Goal: Find specific page/section: Find specific page/section

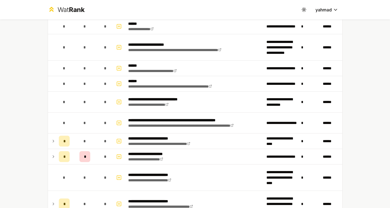
scroll to position [136, 0]
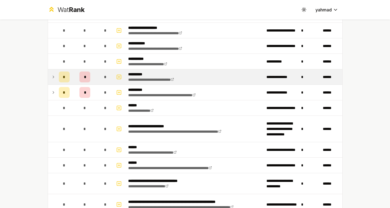
click at [53, 75] on icon at bounding box center [53, 77] width 4 height 7
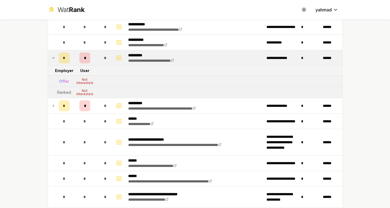
scroll to position [163, 0]
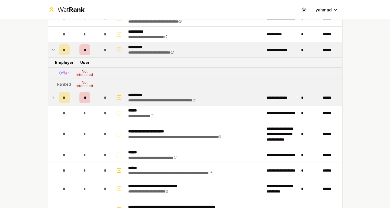
click at [51, 96] on icon at bounding box center [53, 97] width 4 height 7
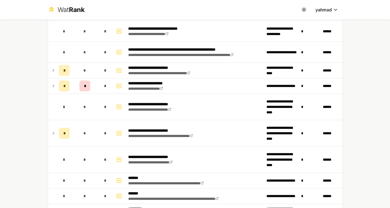
scroll to position [353, 0]
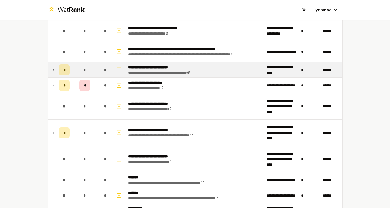
click at [53, 70] on icon at bounding box center [53, 70] width 1 height 2
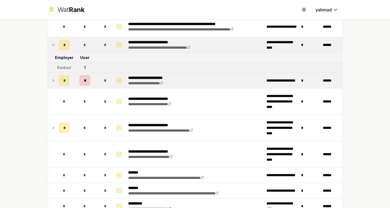
scroll to position [380, 0]
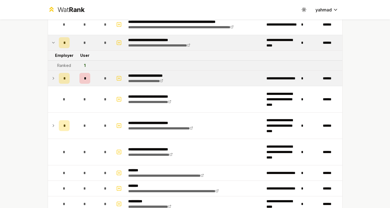
click at [52, 78] on icon at bounding box center [53, 78] width 4 height 7
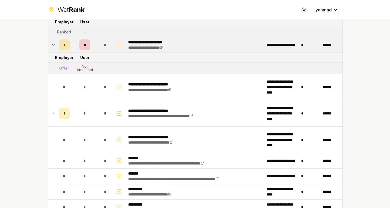
scroll to position [434, 0]
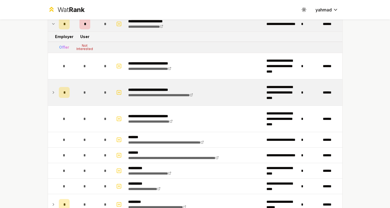
click at [53, 87] on td at bounding box center [52, 92] width 9 height 26
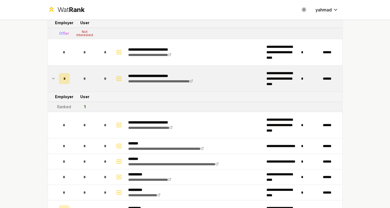
scroll to position [515, 0]
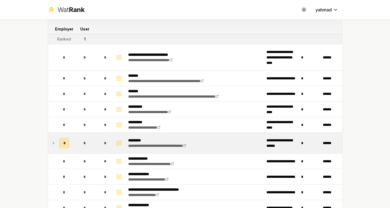
click at [51, 144] on icon at bounding box center [53, 142] width 4 height 7
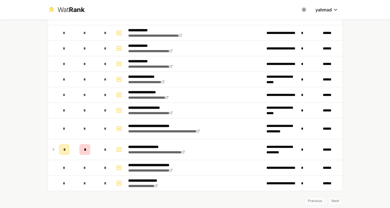
scroll to position [737, 0]
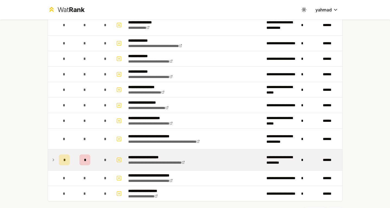
click at [53, 158] on icon at bounding box center [53, 159] width 4 height 7
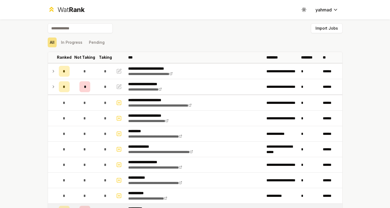
scroll to position [0, 0]
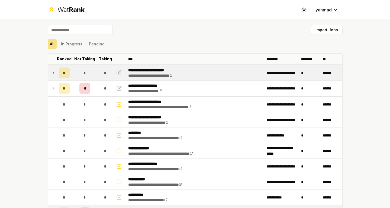
click at [51, 75] on icon at bounding box center [53, 72] width 4 height 7
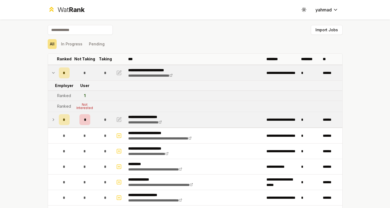
click at [51, 118] on icon at bounding box center [53, 119] width 4 height 7
